Goal: Task Accomplishment & Management: Manage account settings

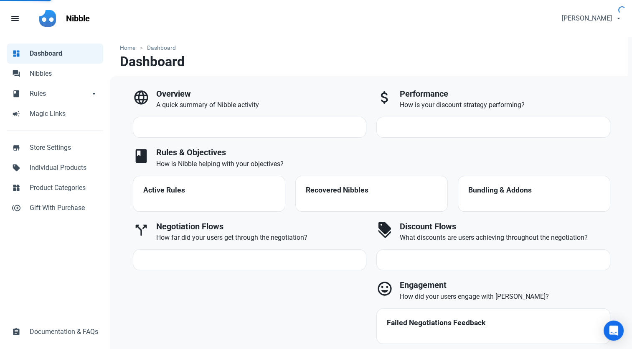
select select "7d"
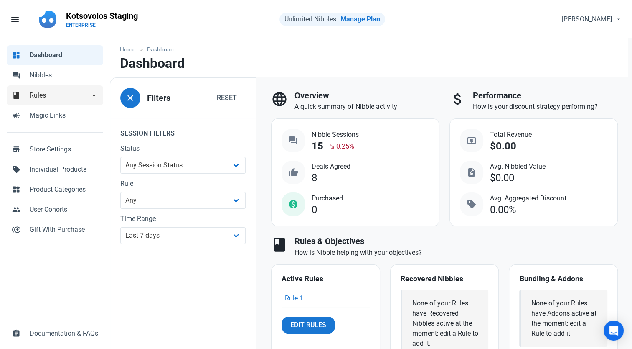
click at [43, 93] on span "Rules" at bounding box center [60, 95] width 60 height 10
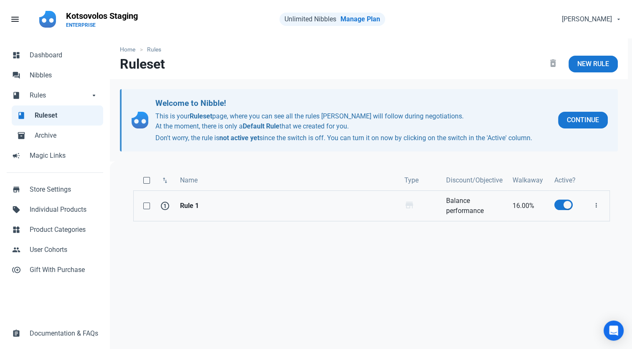
click at [194, 203] on strong "Rule 1" at bounding box center [287, 206] width 214 height 10
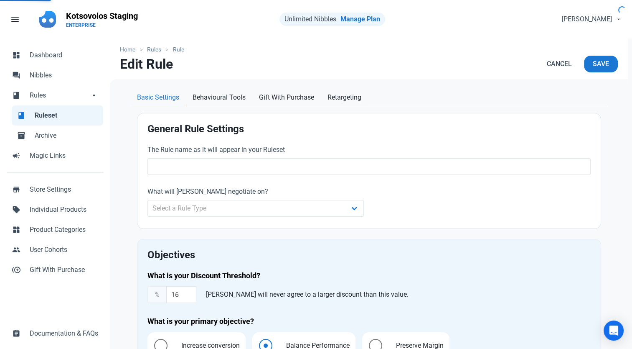
type input "Rule 1"
type input "16.00"
radio input "true"
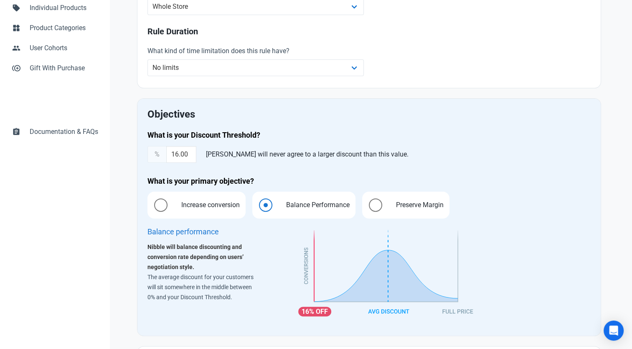
scroll to position [209, 0]
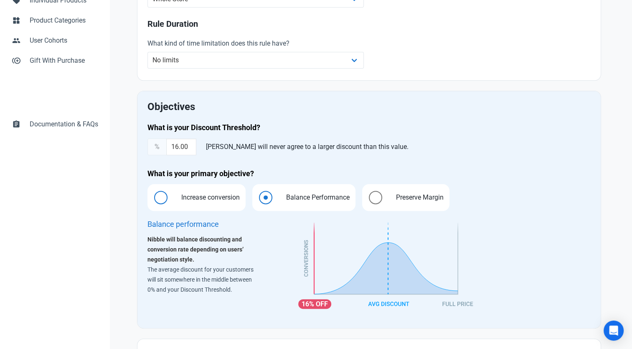
click at [163, 197] on span at bounding box center [160, 197] width 13 height 13
click at [153, 197] on input "Increase conversion" at bounding box center [150, 197] width 5 height 5
radio input "true"
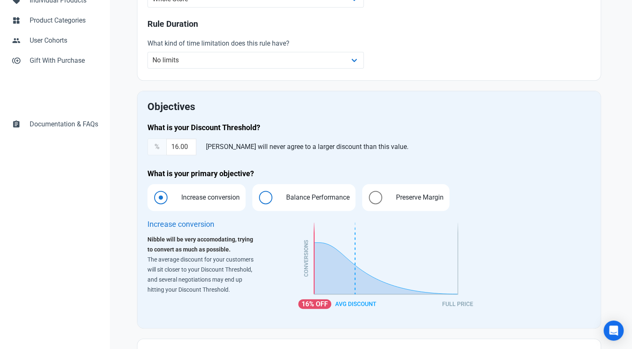
click at [274, 199] on label "Balance Performance" at bounding box center [303, 197] width 103 height 27
click at [258, 199] on input "Balance Performance" at bounding box center [254, 197] width 5 height 5
radio input "true"
radio input "false"
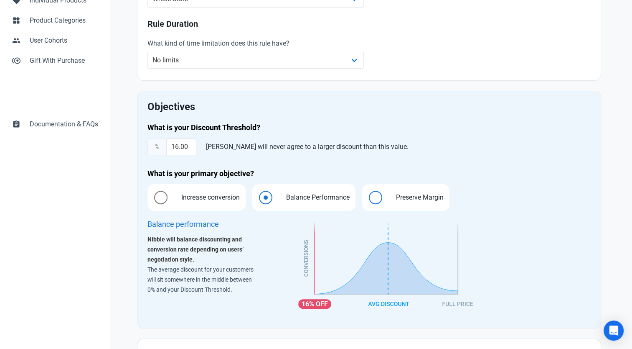
click at [392, 192] on span "Preserve Margin" at bounding box center [417, 197] width 61 height 10
click at [368, 195] on input "Preserve Margin" at bounding box center [364, 197] width 5 height 5
radio input "true"
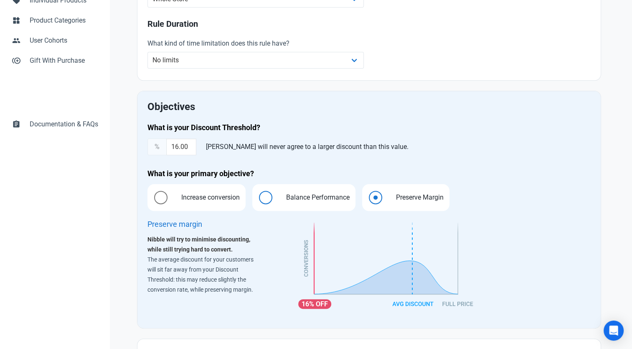
click at [275, 192] on label "Balance Performance" at bounding box center [303, 197] width 103 height 27
click at [258, 195] on input "Balance Performance" at bounding box center [254, 197] width 5 height 5
radio input "true"
radio input "false"
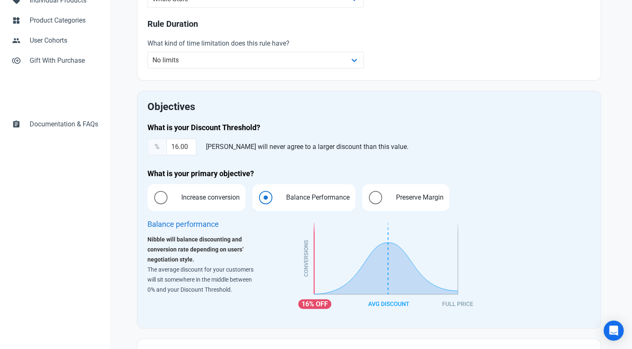
click at [521, 232] on div "16%" at bounding box center [444, 267] width 302 height 110
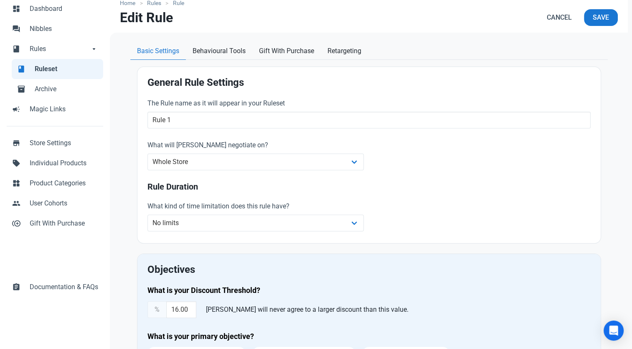
scroll to position [42, 0]
